Goal: Task Accomplishment & Management: Complete application form

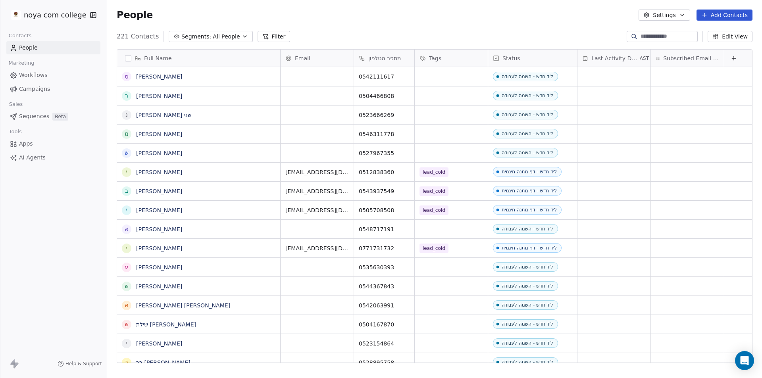
scroll to position [327, 649]
click at [735, 12] on button "Add Contacts" at bounding box center [725, 15] width 56 height 11
click at [712, 29] on span "Create new contact" at bounding box center [729, 32] width 54 height 8
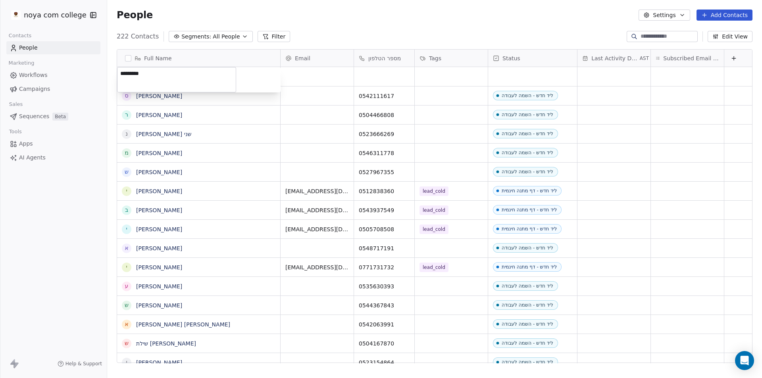
type textarea "*********"
click at [365, 72] on html "noya com college Contacts People Marketing Workflows Campaigns Sales Sequences …" at bounding box center [381, 189] width 762 height 378
click at [366, 74] on div "grid" at bounding box center [384, 76] width 60 height 19
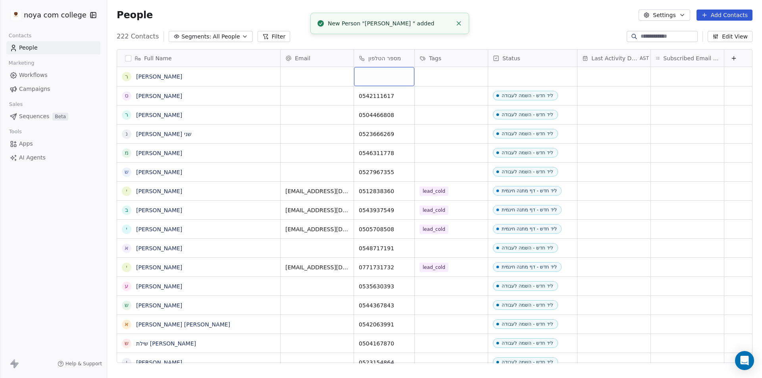
click at [383, 76] on div "grid" at bounding box center [384, 76] width 60 height 19
click at [382, 77] on div "grid" at bounding box center [384, 76] width 60 height 19
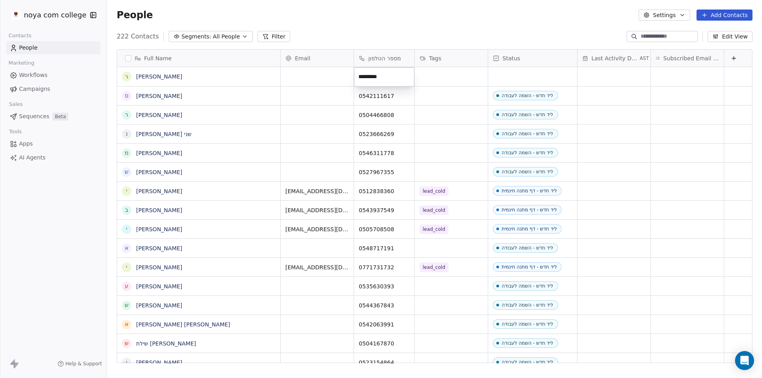
type input "**********"
click at [446, 70] on html "noya com college Contacts People Marketing Workflows Campaigns Sales Sequences …" at bounding box center [381, 189] width 762 height 378
click at [445, 70] on div "grid" at bounding box center [451, 76] width 73 height 19
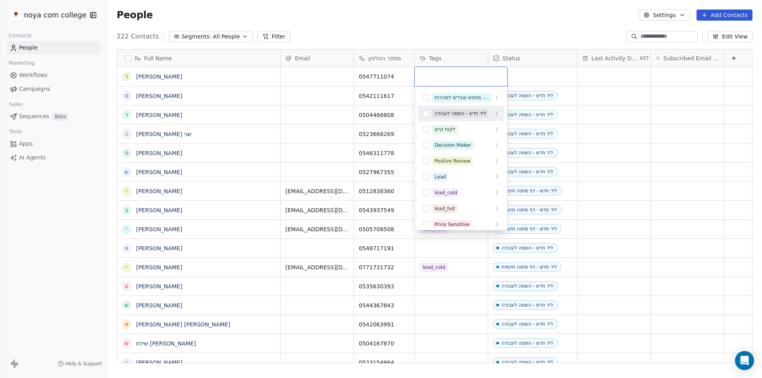
click at [464, 114] on div "ליד חדש - השמה לעבודה" at bounding box center [461, 113] width 52 height 7
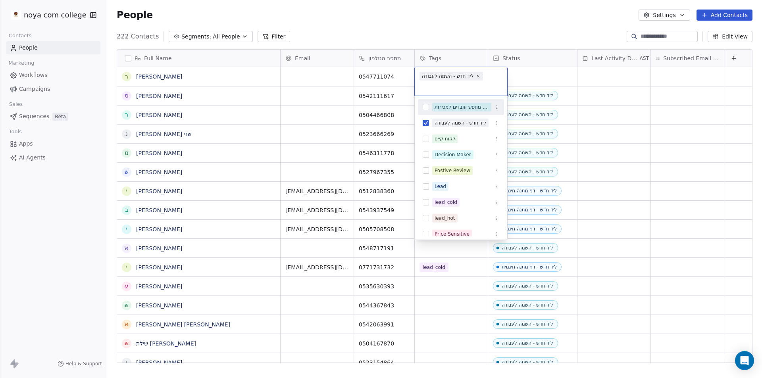
click at [448, 16] on html "noya com college Contacts People Marketing Workflows Campaigns Sales Sequences …" at bounding box center [381, 189] width 762 height 378
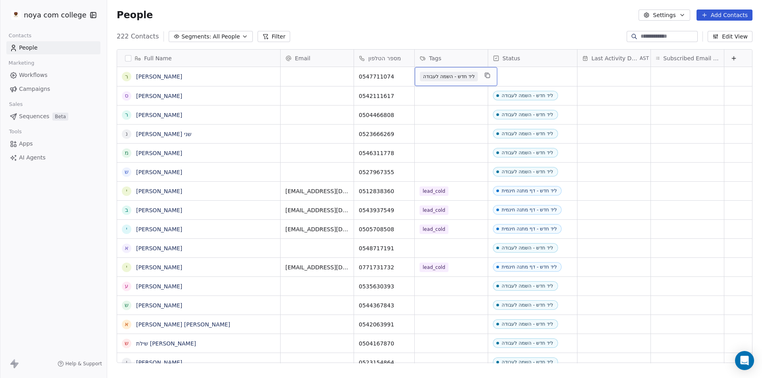
click at [445, 75] on span "ליד חדש - השמה לעבודה" at bounding box center [449, 77] width 58 height 10
click at [456, 79] on span "ליד חדש - השמה לעבודה" at bounding box center [449, 77] width 58 height 10
click at [455, 79] on span "ליד חדש - השמה לעבודה" at bounding box center [449, 77] width 58 height 10
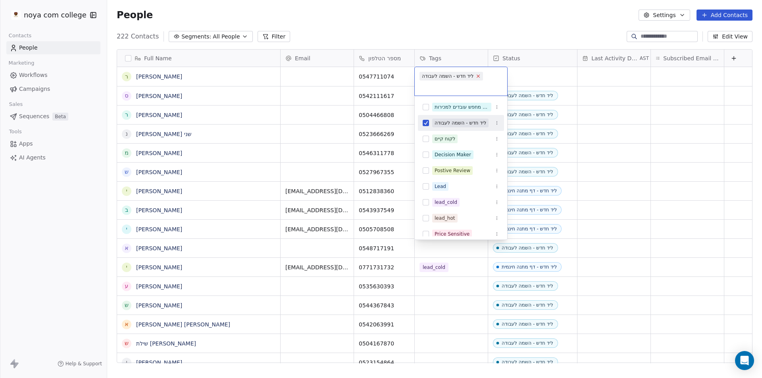
click at [481, 75] on icon at bounding box center [478, 75] width 5 height 5
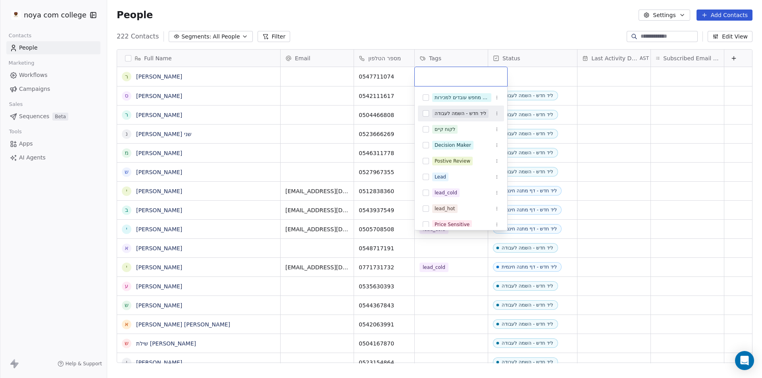
click at [534, 77] on html "noya com college Contacts People Marketing Workflows Campaigns Sales Sequences …" at bounding box center [381, 189] width 762 height 378
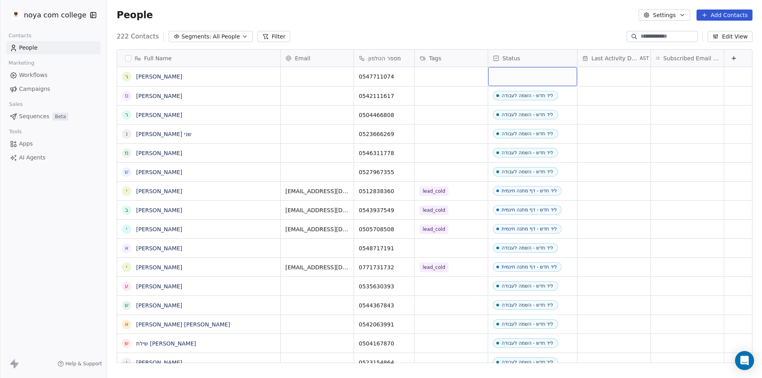
click at [534, 78] on div "grid" at bounding box center [532, 76] width 89 height 19
drag, startPoint x: 532, startPoint y: 58, endPoint x: 458, endPoint y: 56, distance: 73.5
click at [458, 56] on div "Full Name ר [PERSON_NAME] ס [PERSON_NAME] ר [PERSON_NAME] [PERSON_NAME] שני מ […" at bounding box center [434, 207] width 635 height 314
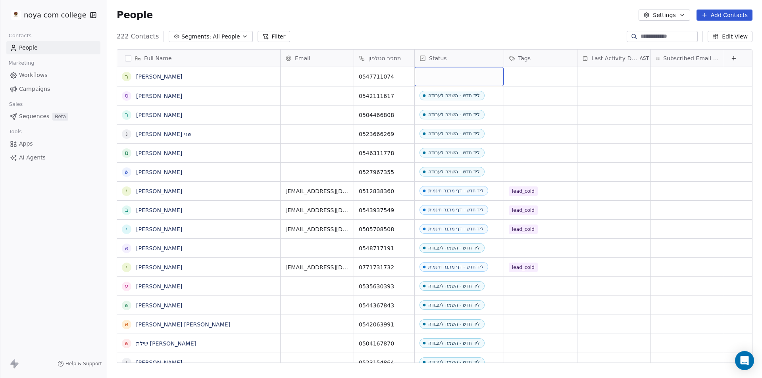
click at [462, 79] on div "grid" at bounding box center [459, 76] width 89 height 19
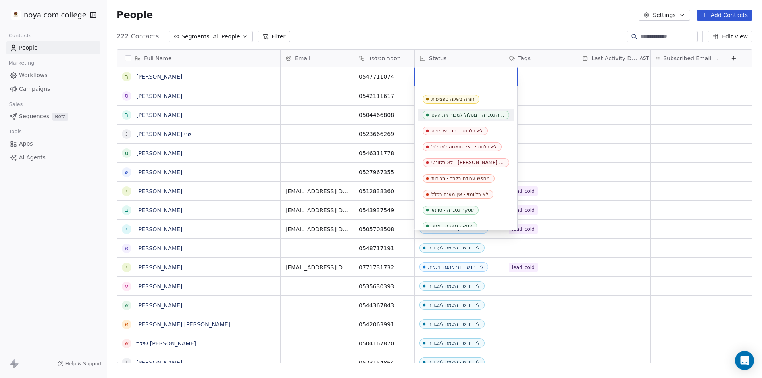
scroll to position [119, 0]
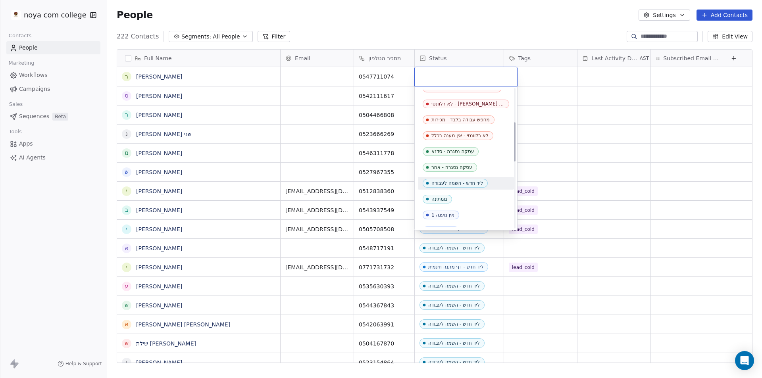
click at [485, 180] on span "ליד חדש - השמה לעבודה" at bounding box center [455, 183] width 65 height 9
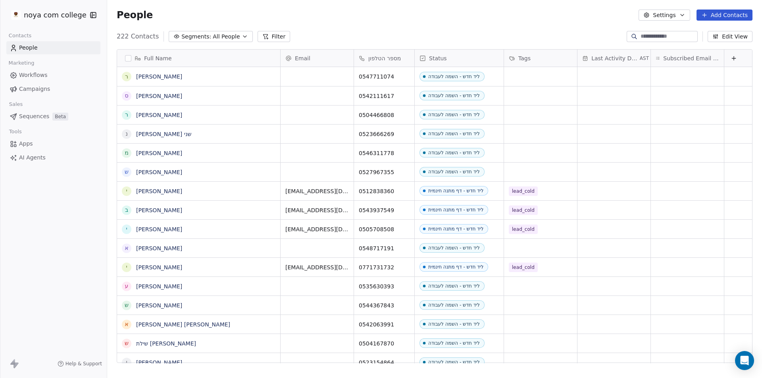
click at [742, 14] on button "Add Contacts" at bounding box center [725, 15] width 56 height 11
click at [716, 34] on span "Create new contact" at bounding box center [729, 32] width 54 height 8
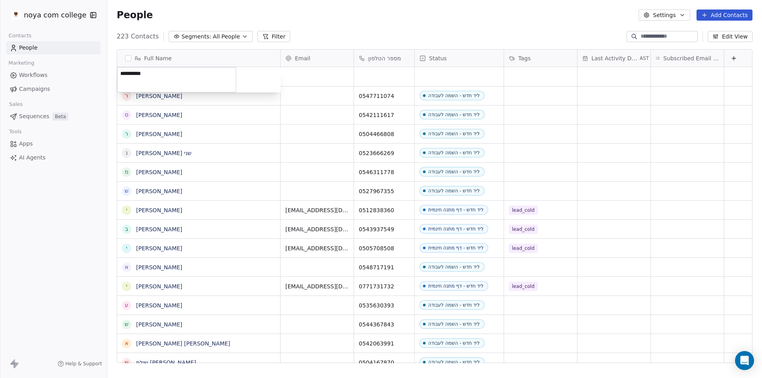
type textarea "**********"
click at [391, 73] on html "noya com college Contacts People Marketing Workflows Campaigns Sales Sequences …" at bounding box center [381, 189] width 762 height 378
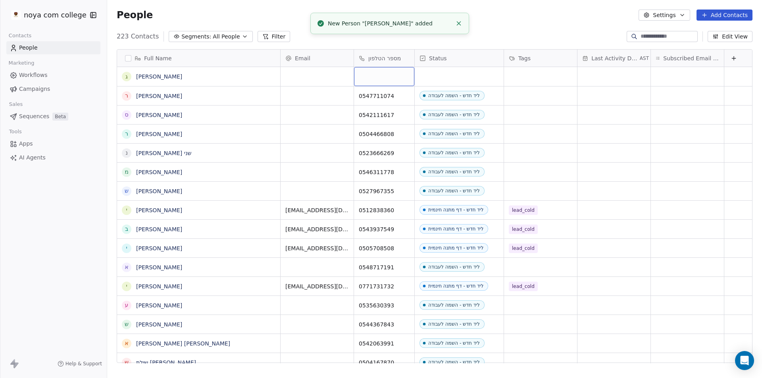
click at [386, 78] on div "grid" at bounding box center [384, 76] width 60 height 19
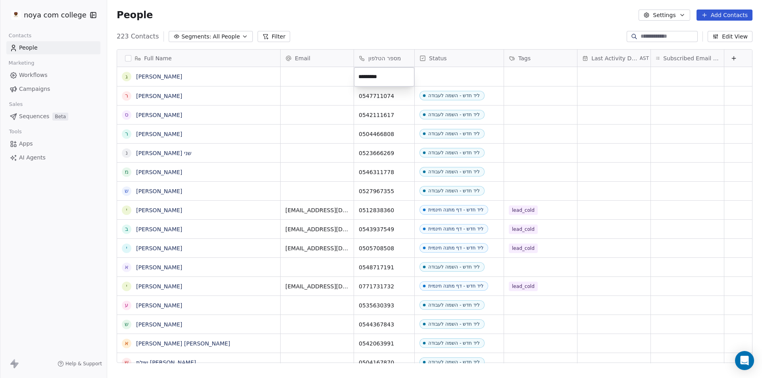
type input "**********"
click at [475, 75] on html "noya com college Contacts People Marketing Workflows Campaigns Sales Sequences …" at bounding box center [381, 189] width 762 height 378
click at [476, 75] on div "grid" at bounding box center [459, 76] width 89 height 19
click at [447, 76] on div "grid" at bounding box center [459, 76] width 89 height 19
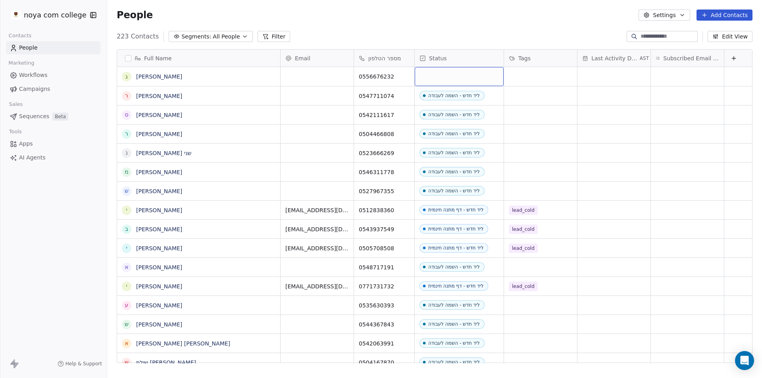
click at [447, 76] on div "grid" at bounding box center [459, 76] width 89 height 19
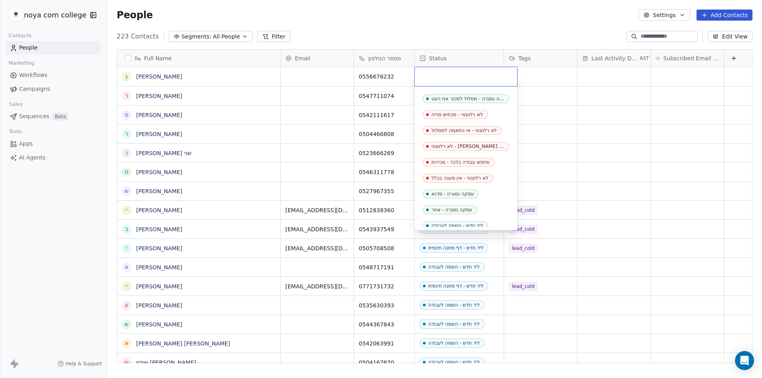
scroll to position [159, 0]
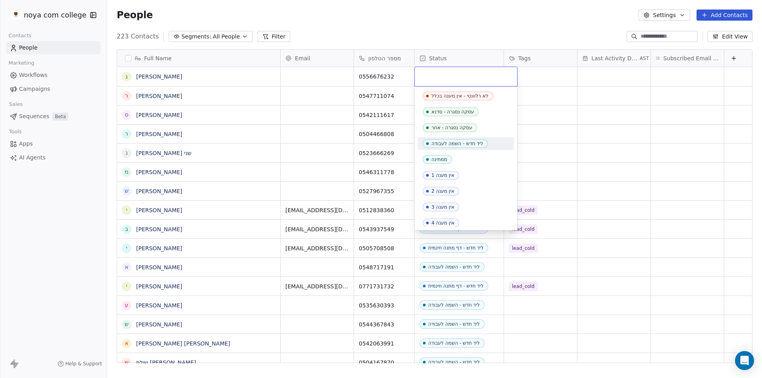
click at [474, 143] on div "ליד חדש - השמה לעבודה" at bounding box center [458, 144] width 52 height 6
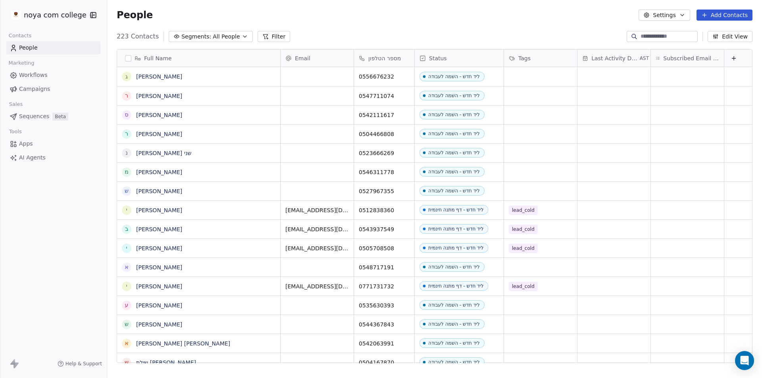
click at [437, 18] on div "People Settings Add Contacts" at bounding box center [435, 15] width 636 height 11
